Goal: Book appointment/travel/reservation

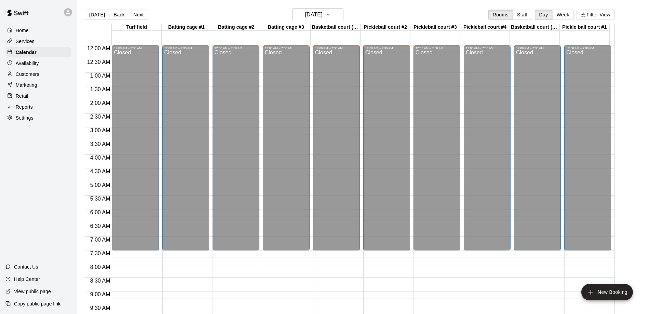
scroll to position [290, 0]
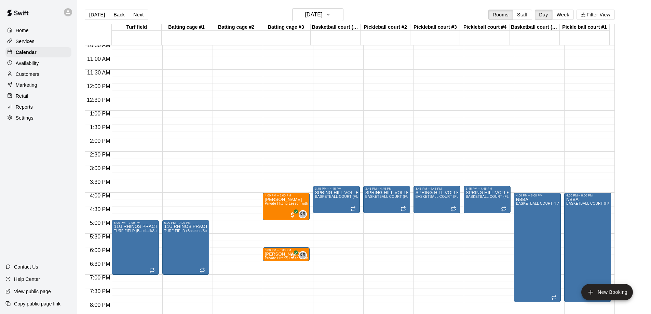
click at [99, 11] on button "[DATE]" at bounding box center [97, 15] width 25 height 10
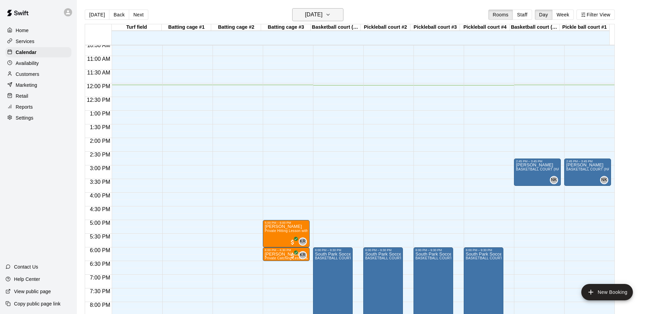
click at [329, 15] on icon "button" at bounding box center [328, 14] width 3 height 1
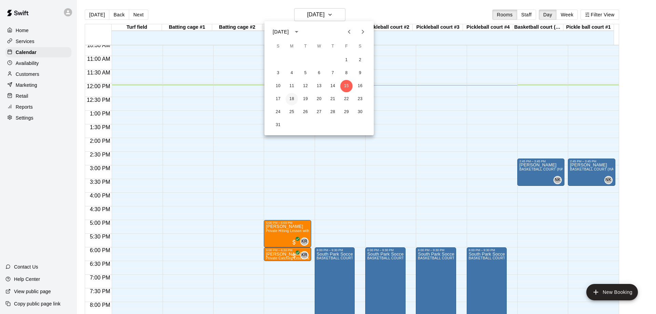
click at [291, 97] on button "18" at bounding box center [292, 99] width 12 height 12
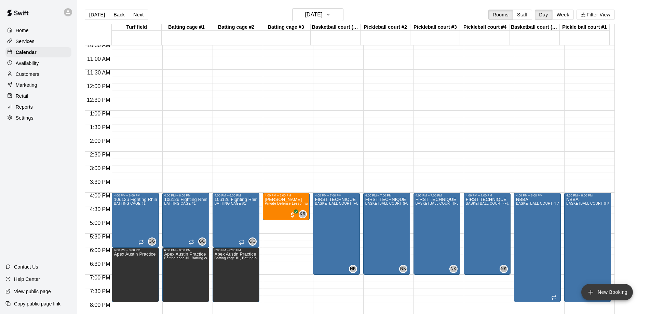
click at [613, 291] on button "New Booking" at bounding box center [607, 292] width 52 height 16
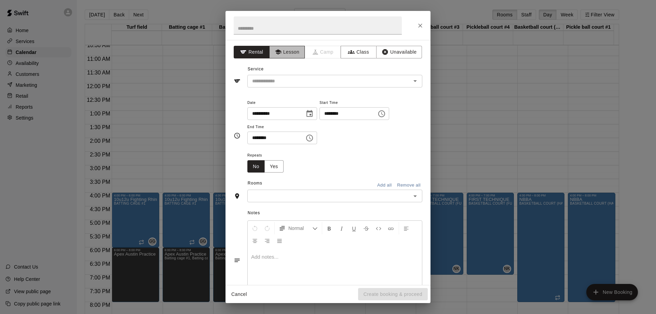
click at [293, 52] on button "Lesson" at bounding box center [287, 52] width 36 height 13
click at [296, 82] on input "text" at bounding box center [324, 81] width 151 height 9
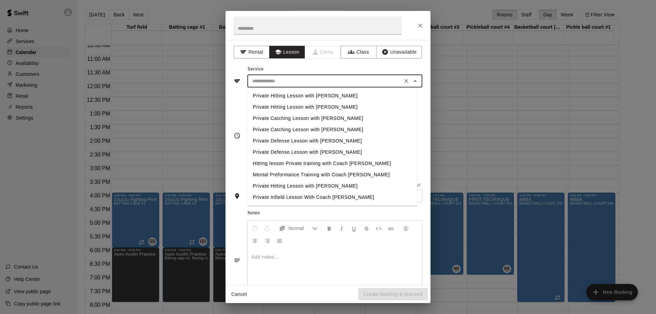
click at [315, 140] on li "Private Defense Lesson with [PERSON_NAME]" at bounding box center [332, 140] width 170 height 11
type input "**********"
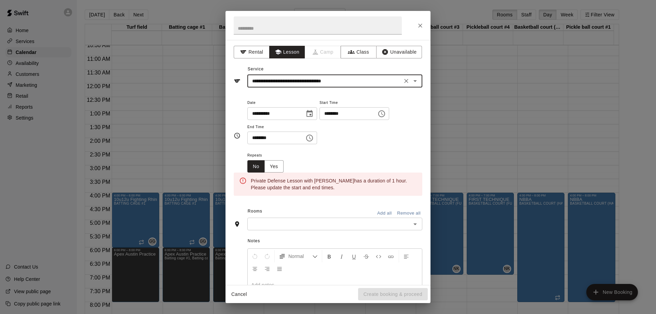
click at [313, 114] on icon "Choose date, selected date is Aug 18, 2025" at bounding box center [309, 113] width 6 height 7
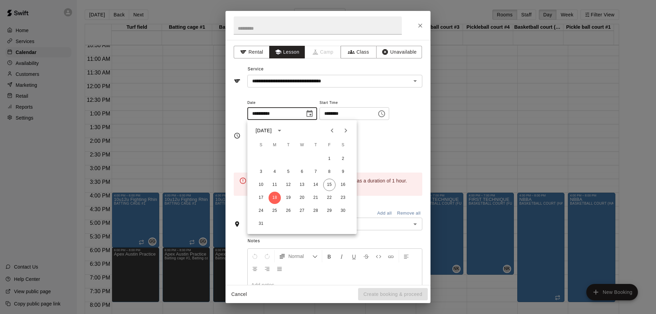
click at [386, 157] on div "Repeats No Yes" at bounding box center [334, 162] width 175 height 22
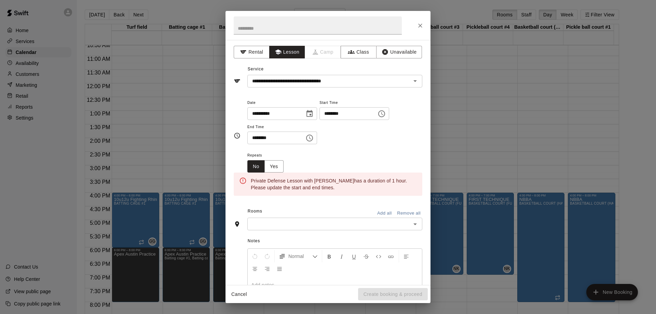
click at [335, 114] on input "********" at bounding box center [345, 113] width 53 height 13
type input "********"
click at [256, 139] on input "********" at bounding box center [273, 137] width 53 height 13
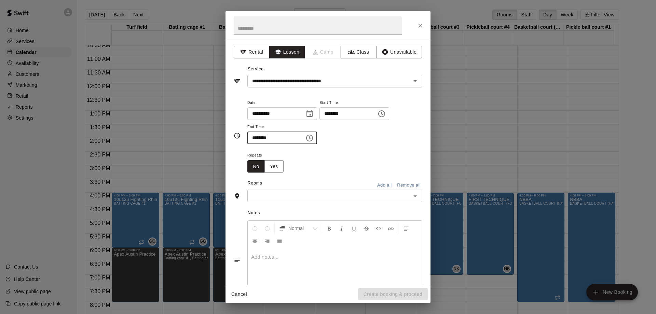
type input "********"
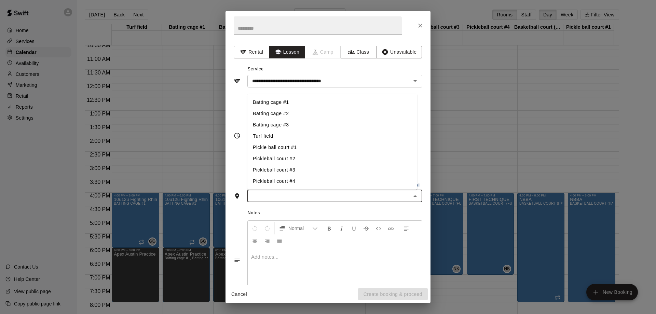
click at [289, 195] on input "text" at bounding box center [328, 196] width 159 height 9
click at [268, 135] on li "Turf field" at bounding box center [332, 135] width 170 height 11
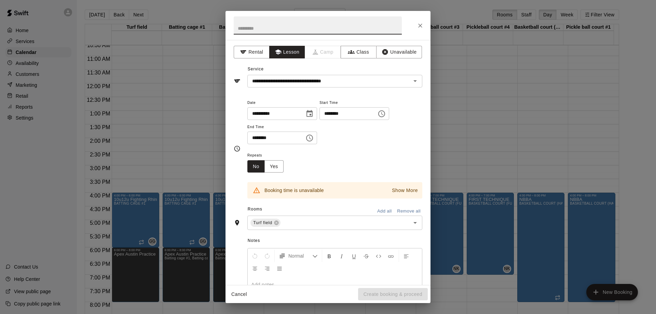
drag, startPoint x: 318, startPoint y: 21, endPoint x: 473, endPoint y: 49, distance: 157.5
click at [473, 49] on div "**********" at bounding box center [328, 157] width 656 height 314
drag, startPoint x: 360, startPoint y: 22, endPoint x: 362, endPoint y: 68, distance: 46.2
click at [362, 68] on div "**********" at bounding box center [327, 157] width 205 height 292
click at [421, 24] on icon "Close" at bounding box center [420, 25] width 7 height 7
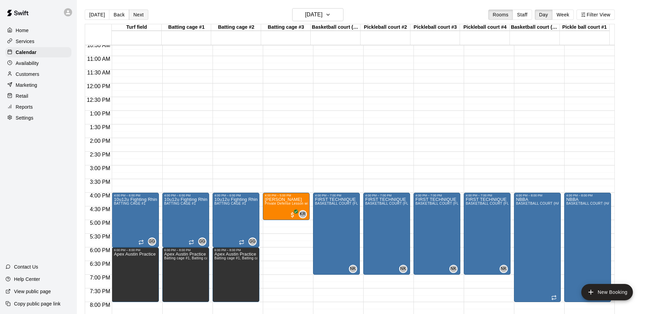
click at [139, 15] on button "Next" at bounding box center [138, 15] width 19 height 10
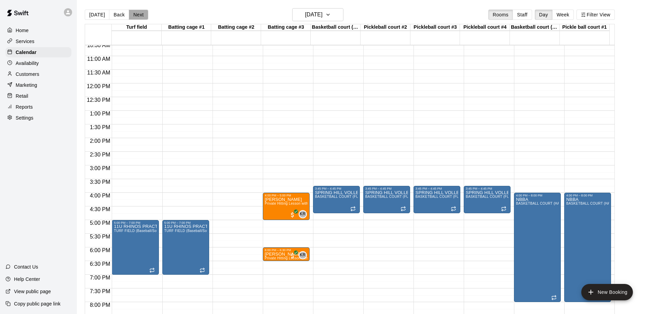
click at [136, 15] on button "Next" at bounding box center [138, 15] width 19 height 10
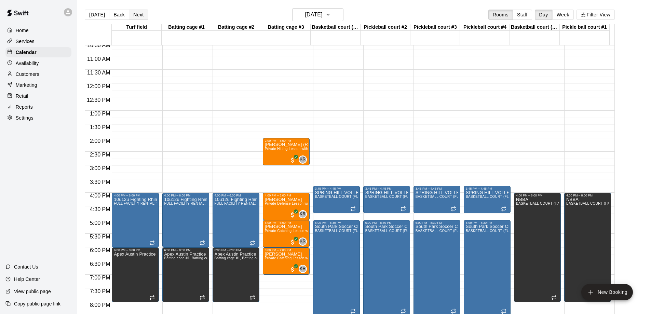
click at [136, 15] on button "Next" at bounding box center [138, 15] width 19 height 10
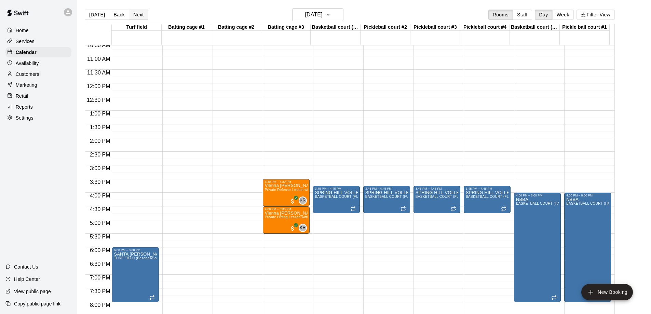
click at [136, 15] on button "Next" at bounding box center [138, 15] width 19 height 10
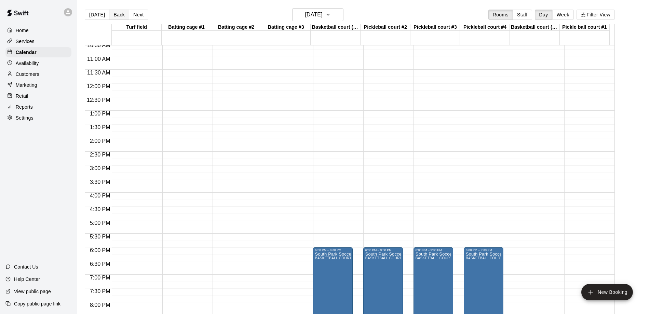
click at [119, 15] on button "Back" at bounding box center [119, 15] width 20 height 10
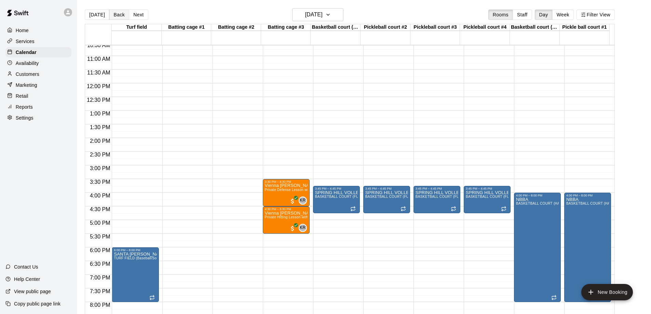
click at [119, 15] on button "Back" at bounding box center [119, 15] width 20 height 10
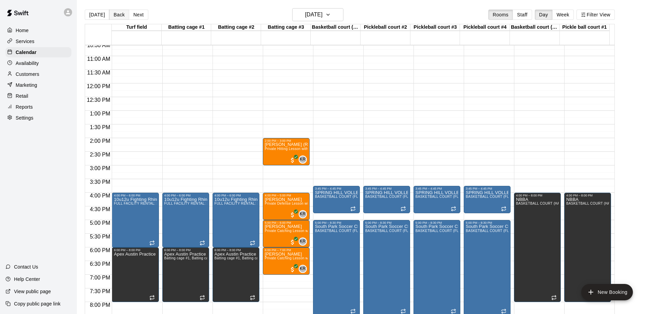
click at [119, 15] on button "Back" at bounding box center [119, 15] width 20 height 10
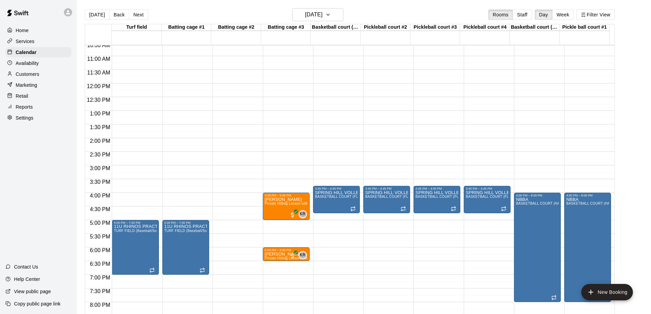
scroll to position [324, 0]
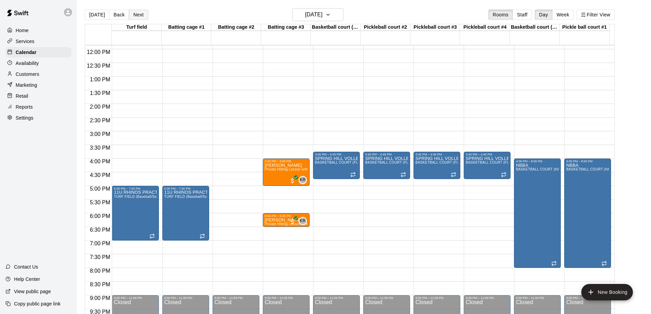
click at [135, 13] on button "Next" at bounding box center [138, 15] width 19 height 10
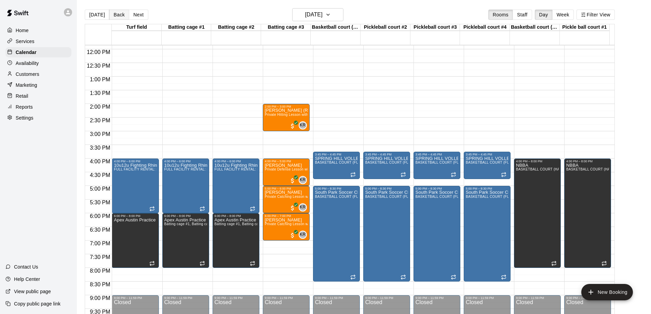
click at [115, 14] on button "Back" at bounding box center [119, 15] width 20 height 10
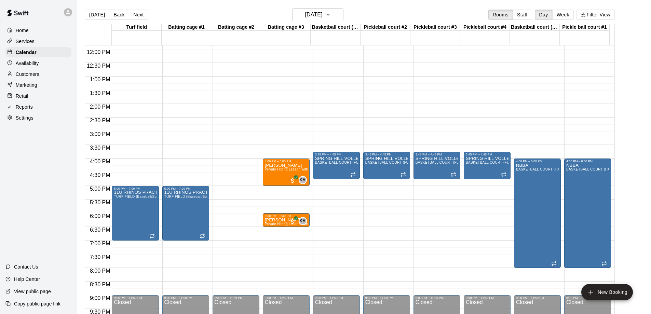
click at [119, 8] on div "[DATE] Back [DATE][DATE] Rooms Staff Day Week Filter View" at bounding box center [350, 16] width 530 height 16
click at [117, 13] on button "Back" at bounding box center [119, 15] width 20 height 10
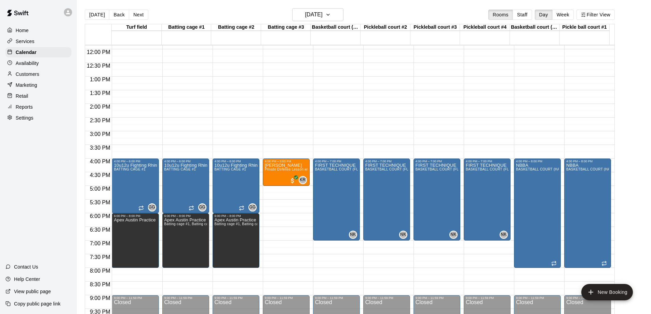
click at [137, 15] on button "Next" at bounding box center [138, 15] width 19 height 10
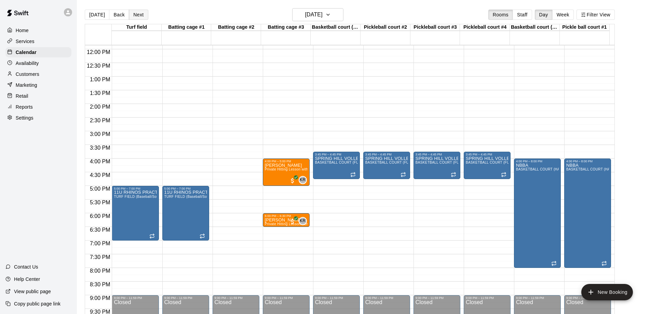
click at [137, 14] on button "Next" at bounding box center [138, 15] width 19 height 10
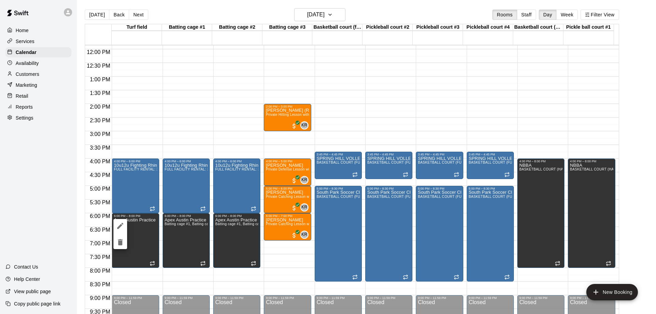
click at [194, 121] on div at bounding box center [328, 157] width 656 height 314
